Goal: Navigation & Orientation: Go to known website

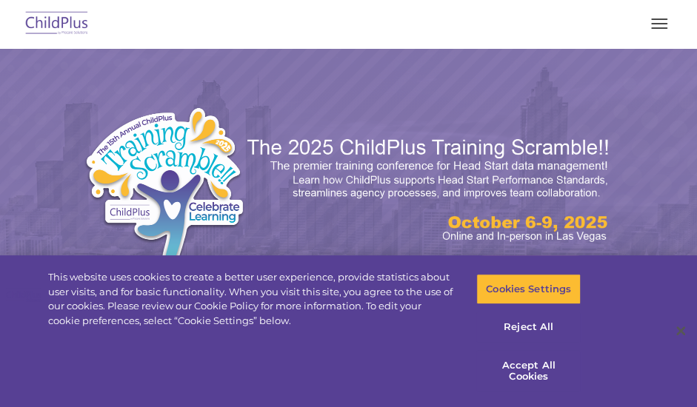
select select "MEDIUM"
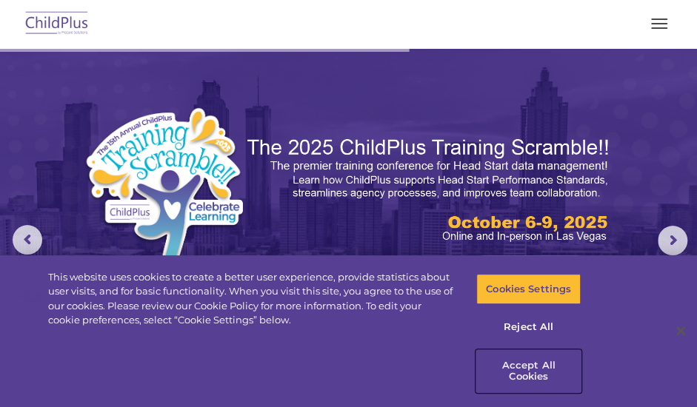
click at [542, 365] on button "Accept All Cookies" at bounding box center [528, 371] width 104 height 42
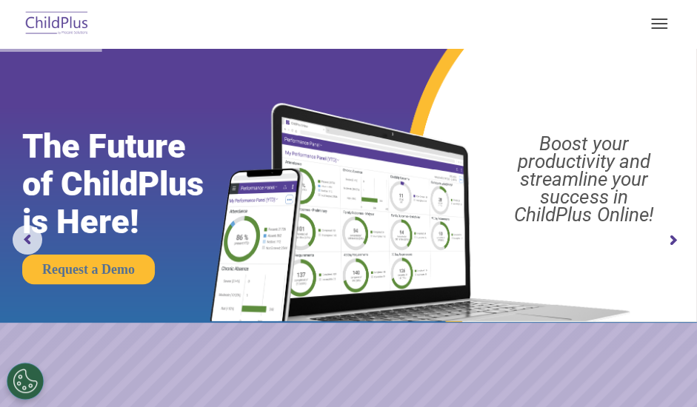
click at [664, 30] on button "button" at bounding box center [659, 24] width 31 height 24
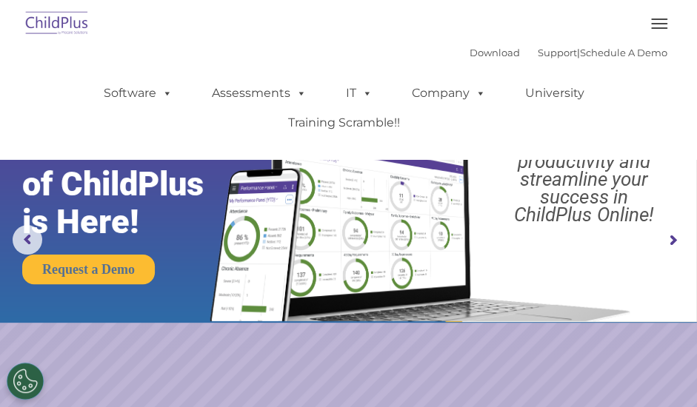
click at [202, 45] on div "Download Support | Schedule A Demo  MENU MENU Software ChildPlus: The original…" at bounding box center [349, 96] width 660 height 111
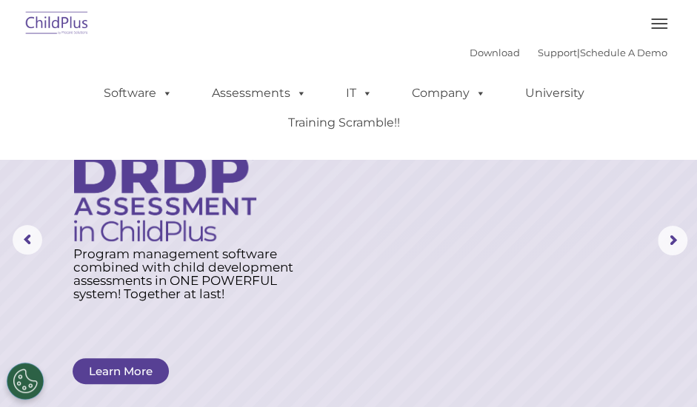
click at [59, 17] on img at bounding box center [57, 24] width 70 height 35
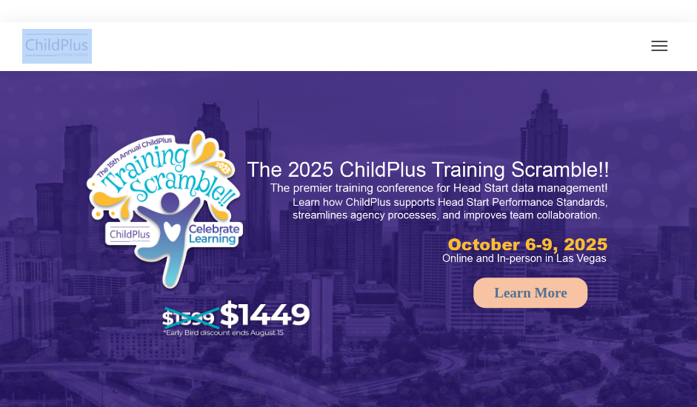
select select "MEDIUM"
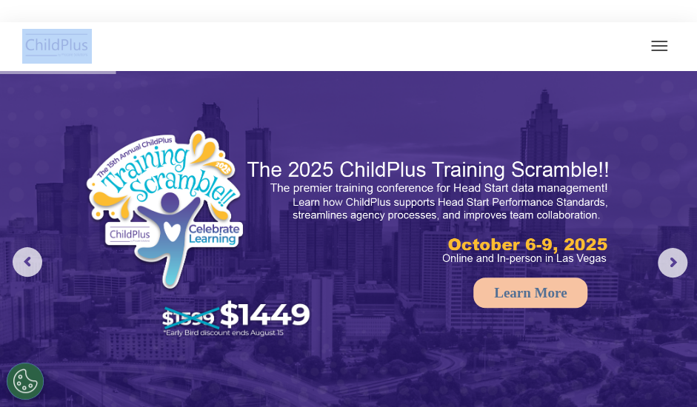
click at [397, 111] on img at bounding box center [348, 247] width 697 height 354
click at [653, 45] on span "button" at bounding box center [659, 45] width 16 height 1
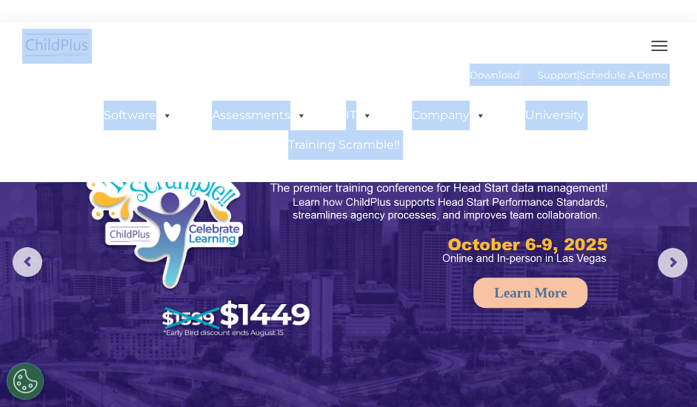
click at [361, 48] on div at bounding box center [349, 46] width 638 height 36
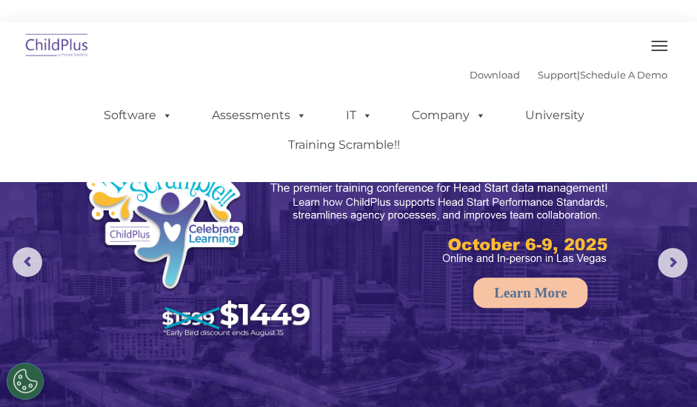
click at [361, 48] on div at bounding box center [349, 46] width 638 height 36
